Goal: Transaction & Acquisition: Purchase product/service

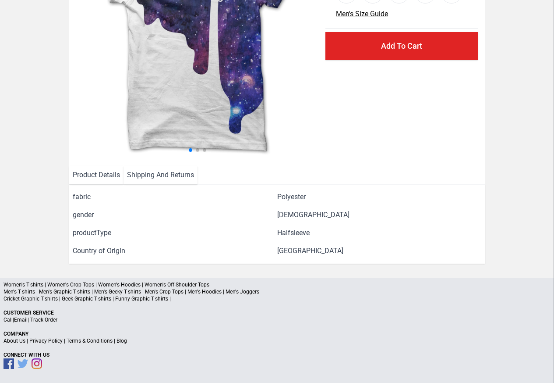
scroll to position [128, 0]
